Goal: Task Accomplishment & Management: Use online tool/utility

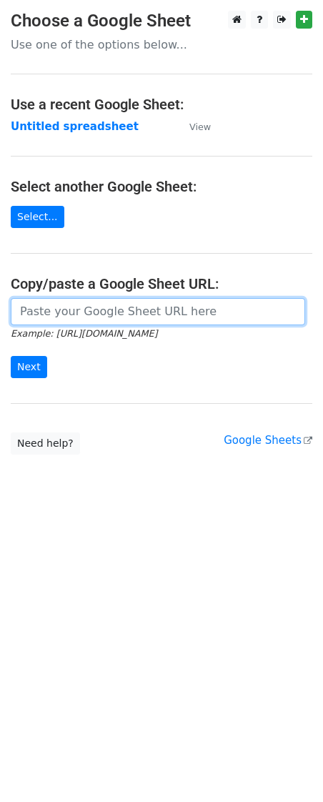
click at [79, 322] on input "url" at bounding box center [158, 311] width 294 height 27
paste input "[URL][DOMAIN_NAME]"
type input "[URL][DOMAIN_NAME]"
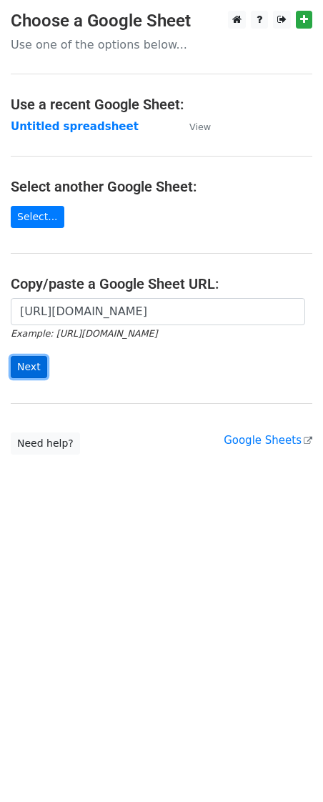
scroll to position [0, 0]
click at [42, 369] on input "Next" at bounding box center [29, 367] width 36 height 22
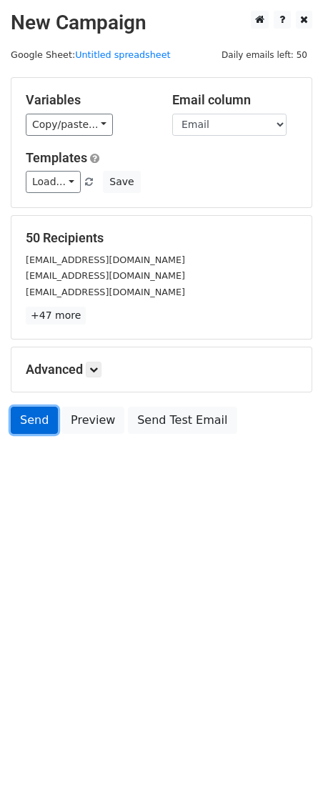
click at [37, 422] on link "Send" at bounding box center [34, 420] width 47 height 27
